Goal: Task Accomplishment & Management: Complete application form

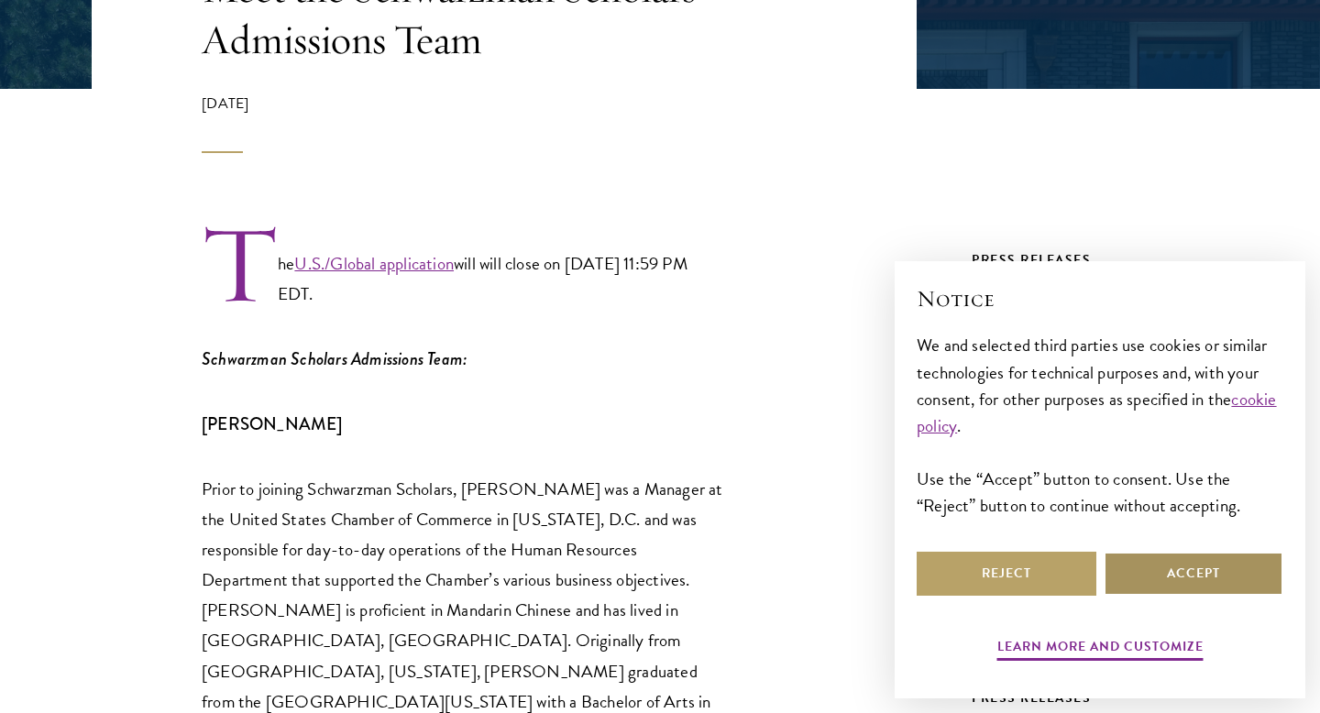
click at [1135, 576] on button "Accept" at bounding box center [1194, 574] width 180 height 44
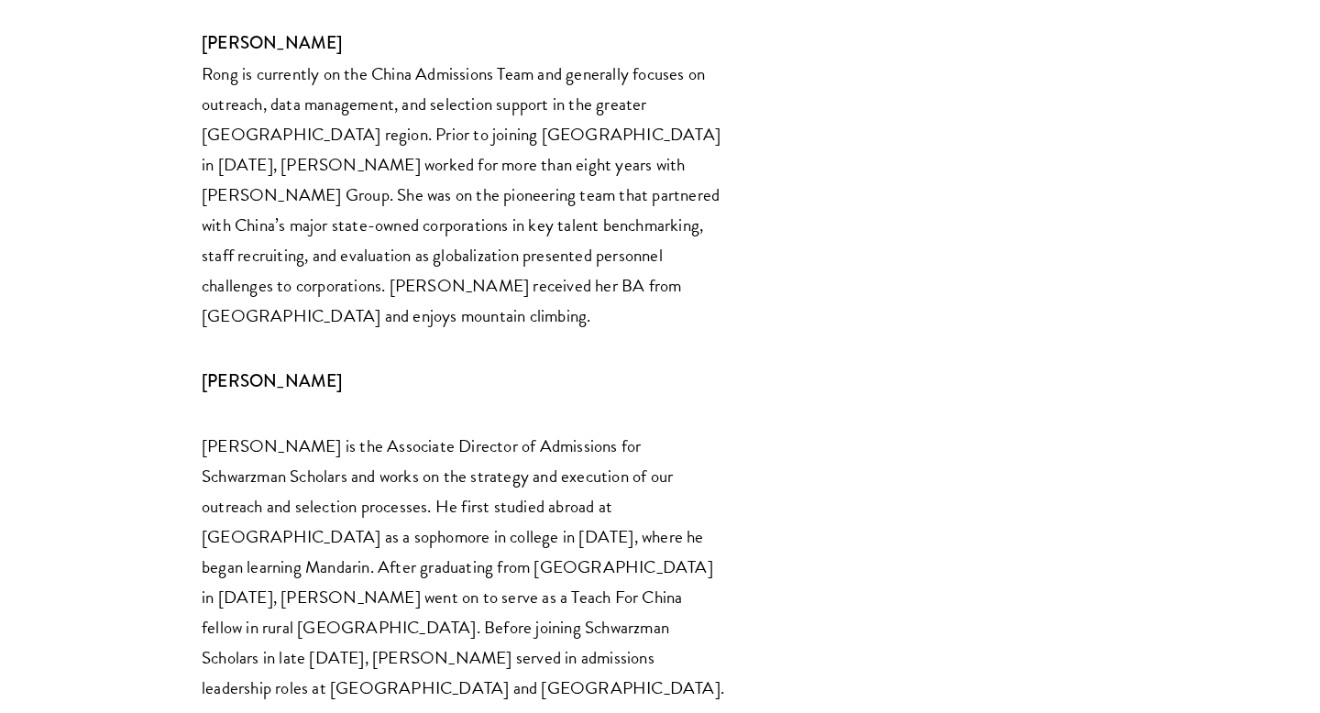
scroll to position [3502, 0]
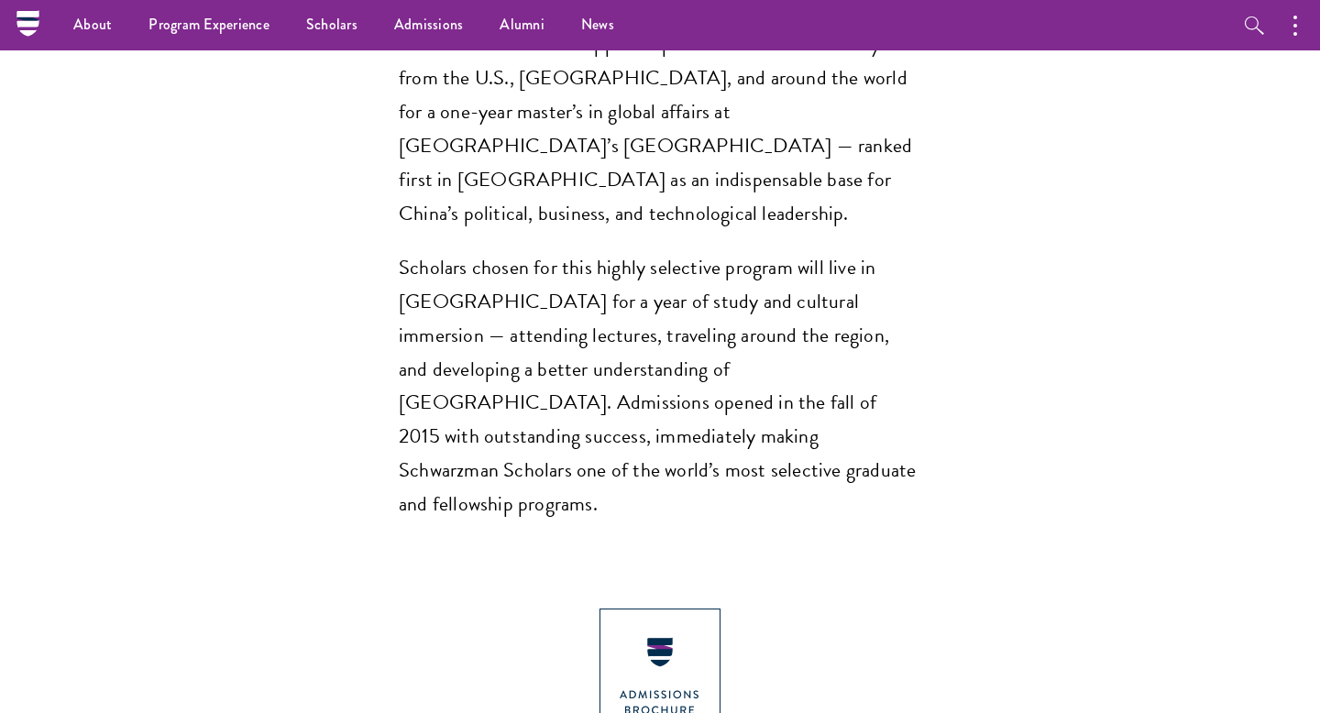
scroll to position [845, 0]
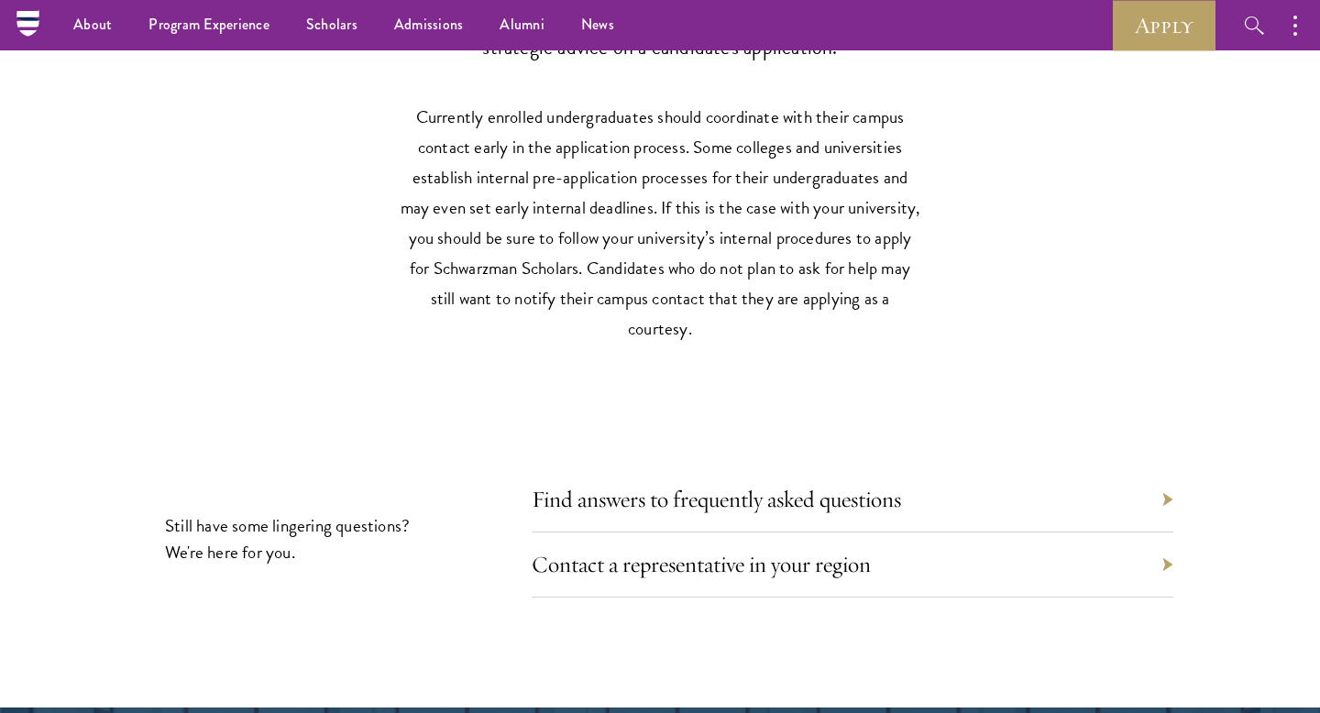
scroll to position [7998, 0]
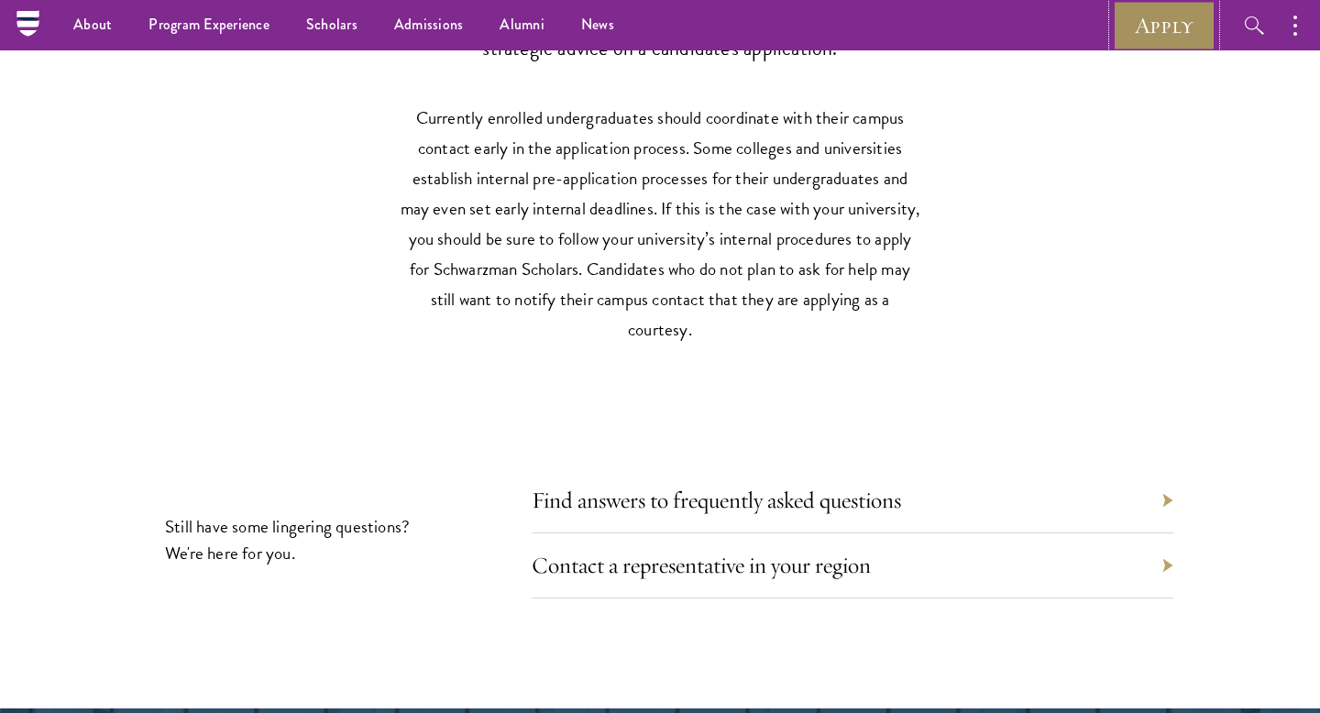
click at [1158, 27] on link "Apply" at bounding box center [1164, 25] width 103 height 50
